Goal: Information Seeking & Learning: Learn about a topic

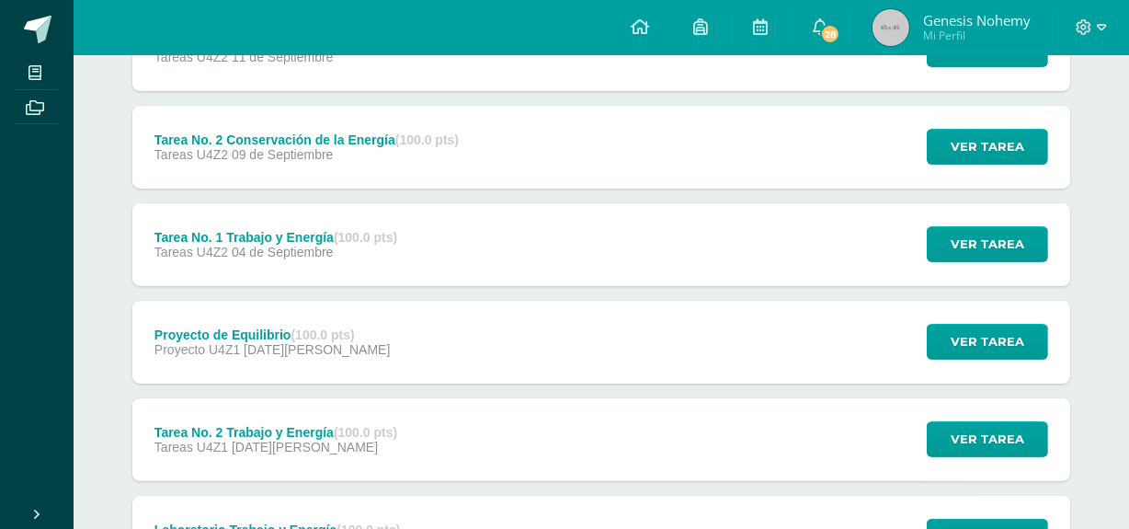
scroll to position [303, 0]
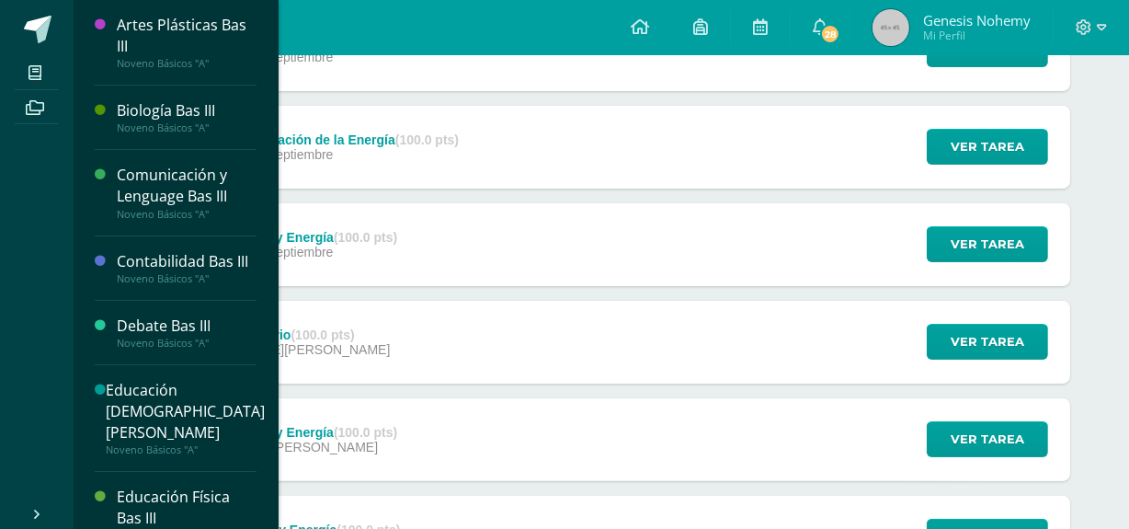
click at [211, 120] on div "Biología Bas III" at bounding box center [187, 110] width 140 height 21
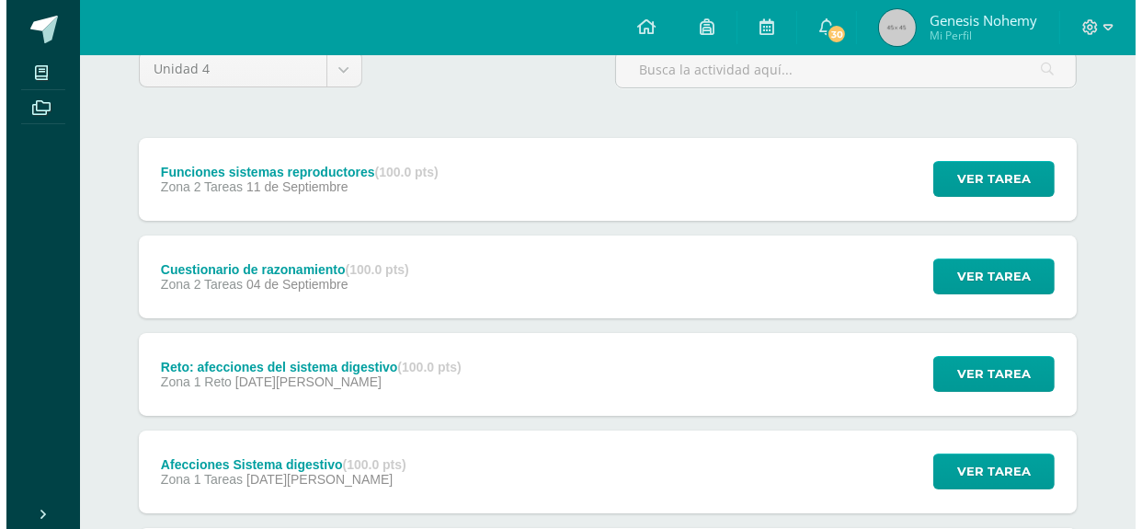
scroll to position [180, 0]
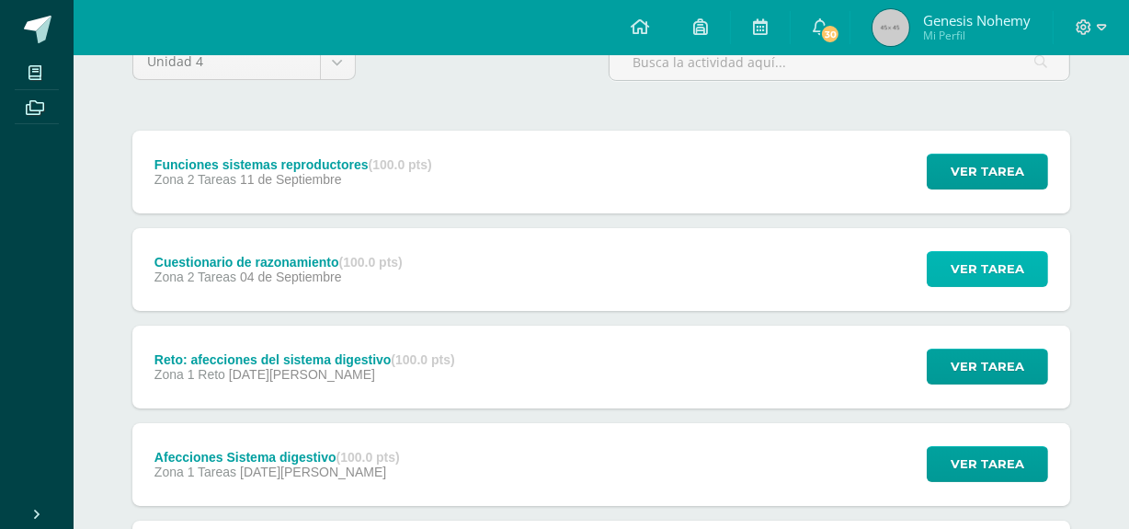
click at [991, 273] on span "Ver tarea" at bounding box center [988, 269] width 74 height 34
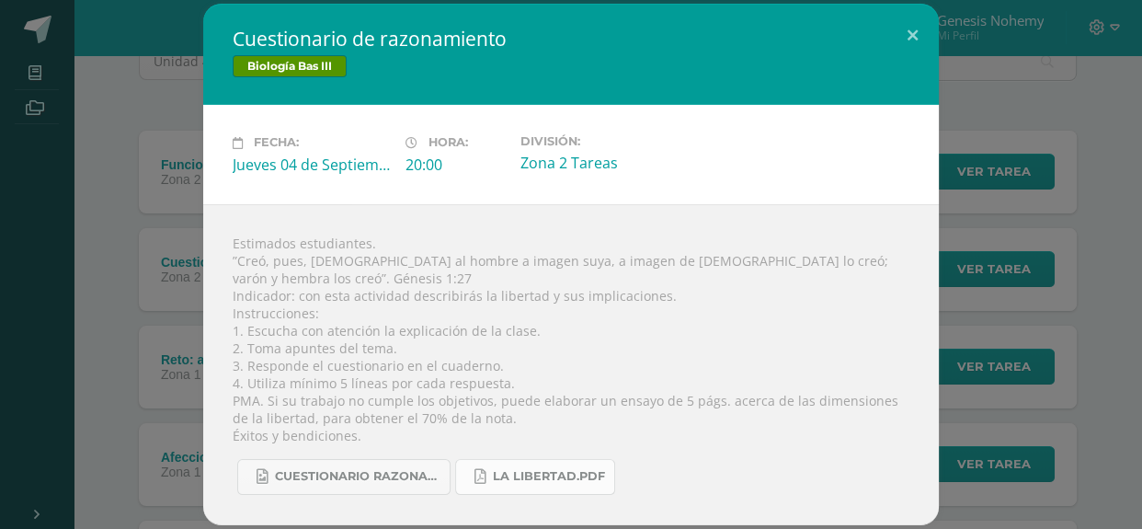
click at [526, 479] on link "La libertad.pdf" at bounding box center [535, 477] width 160 height 36
